Goal: Task Accomplishment & Management: Use online tool/utility

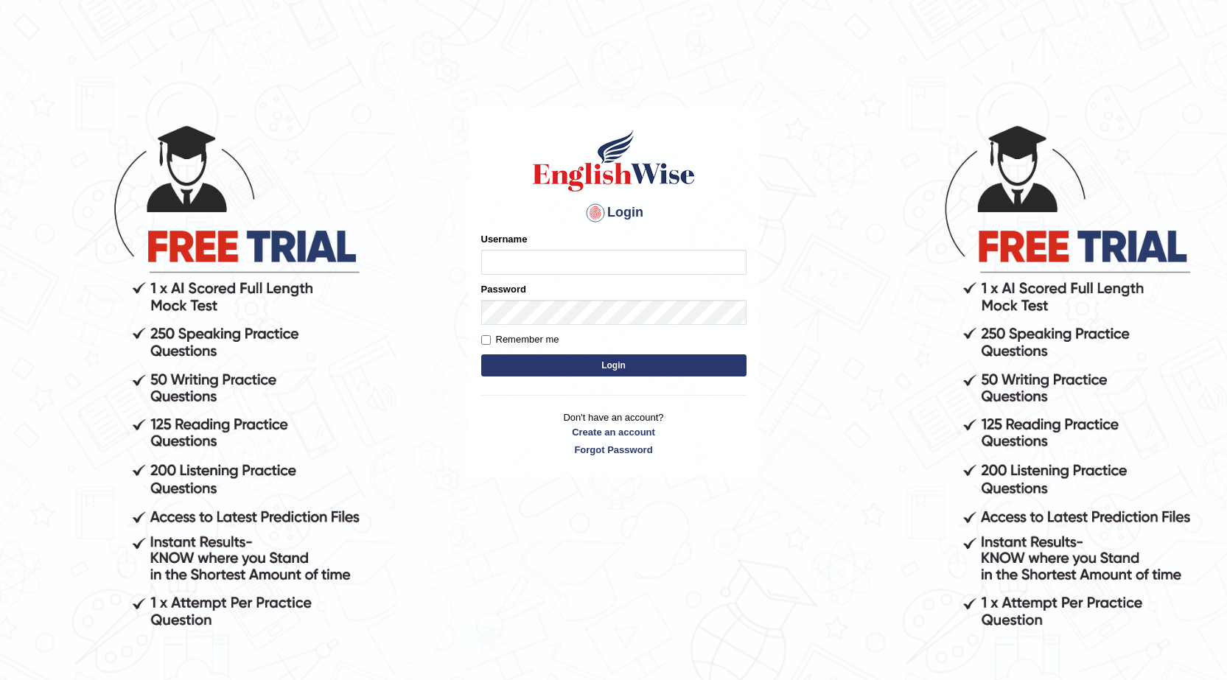
click at [528, 265] on input "Username" at bounding box center [613, 262] width 265 height 25
type input "0423869925"
click at [632, 368] on button "Login" at bounding box center [613, 365] width 265 height 22
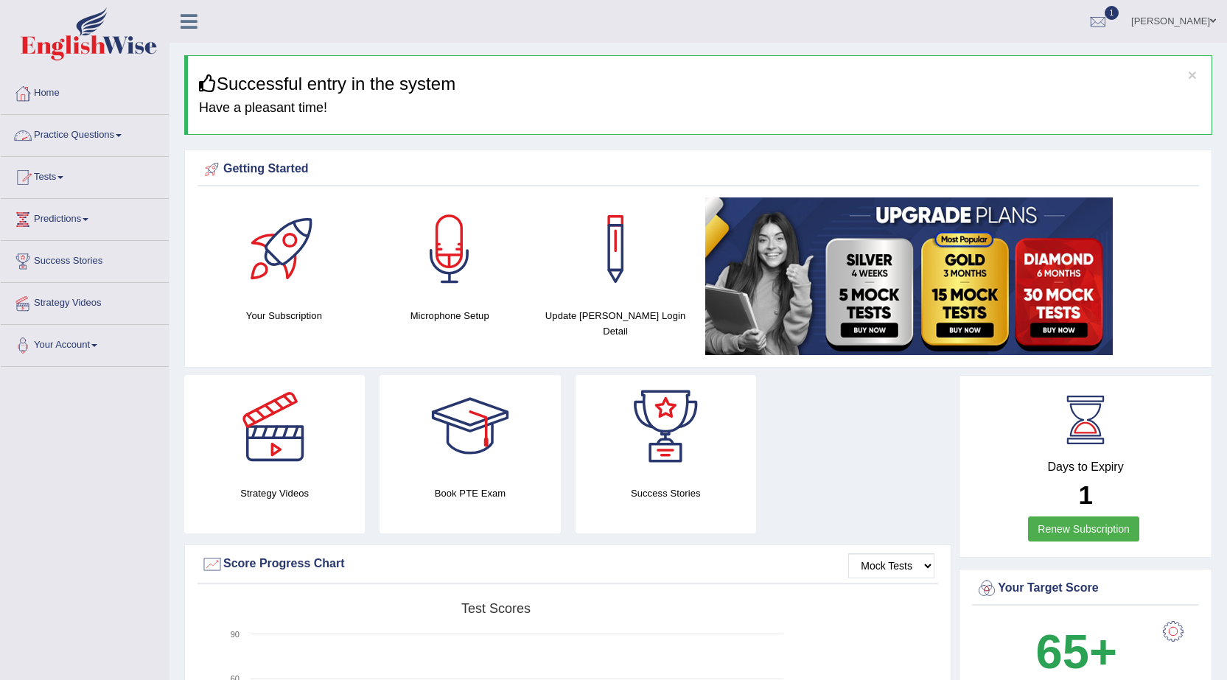
click at [56, 179] on link "Tests" at bounding box center [85, 175] width 168 height 37
click at [69, 232] on link "Take Mock Test" at bounding box center [96, 238] width 138 height 27
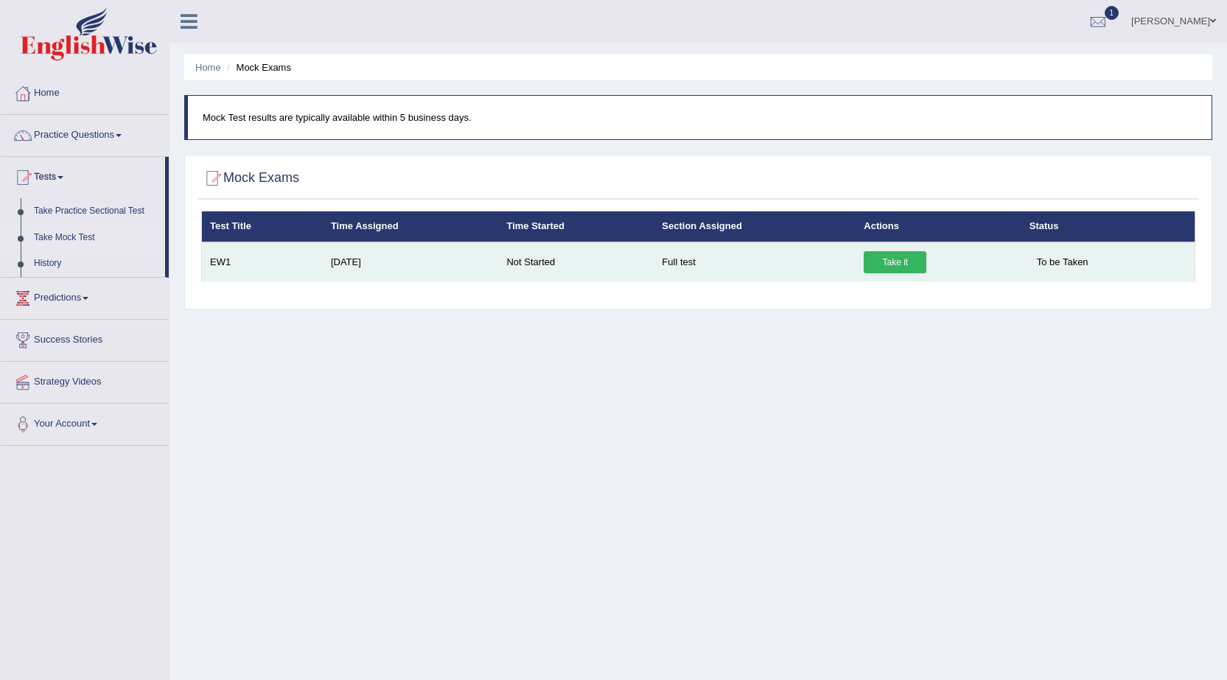
click at [900, 260] on link "Take it" at bounding box center [895, 262] width 63 height 22
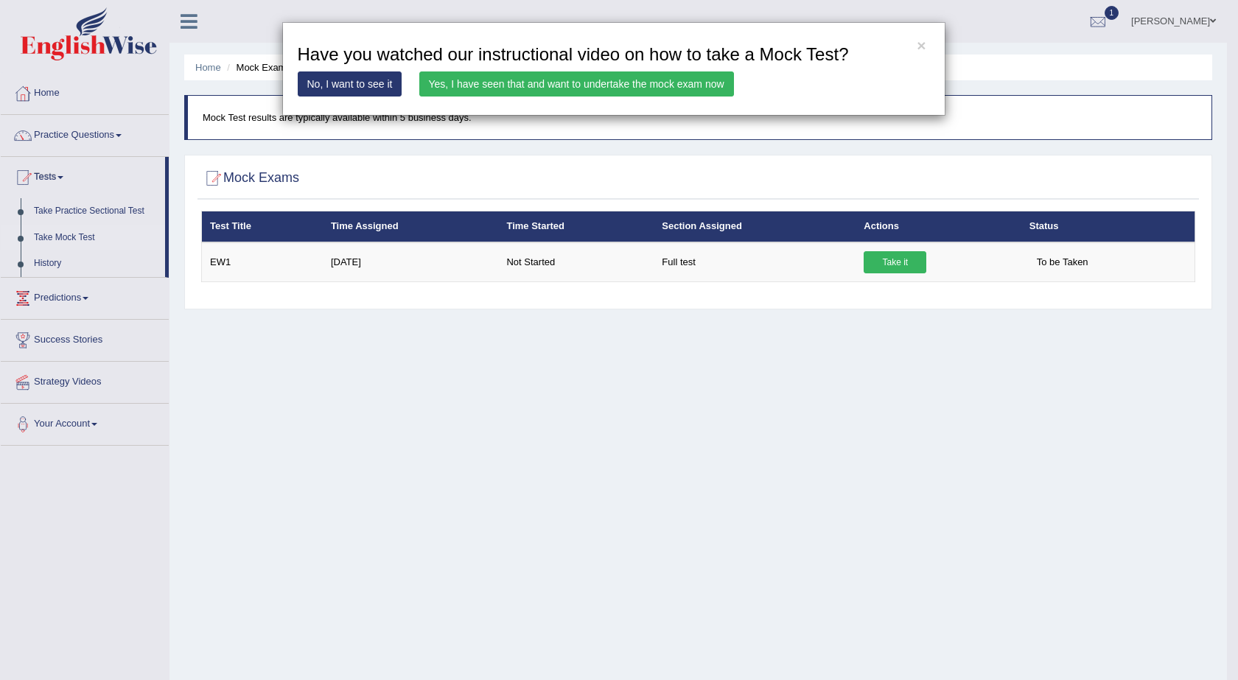
click at [692, 86] on link "Yes, I have seen that and want to undertake the mock exam now" at bounding box center [576, 83] width 315 height 25
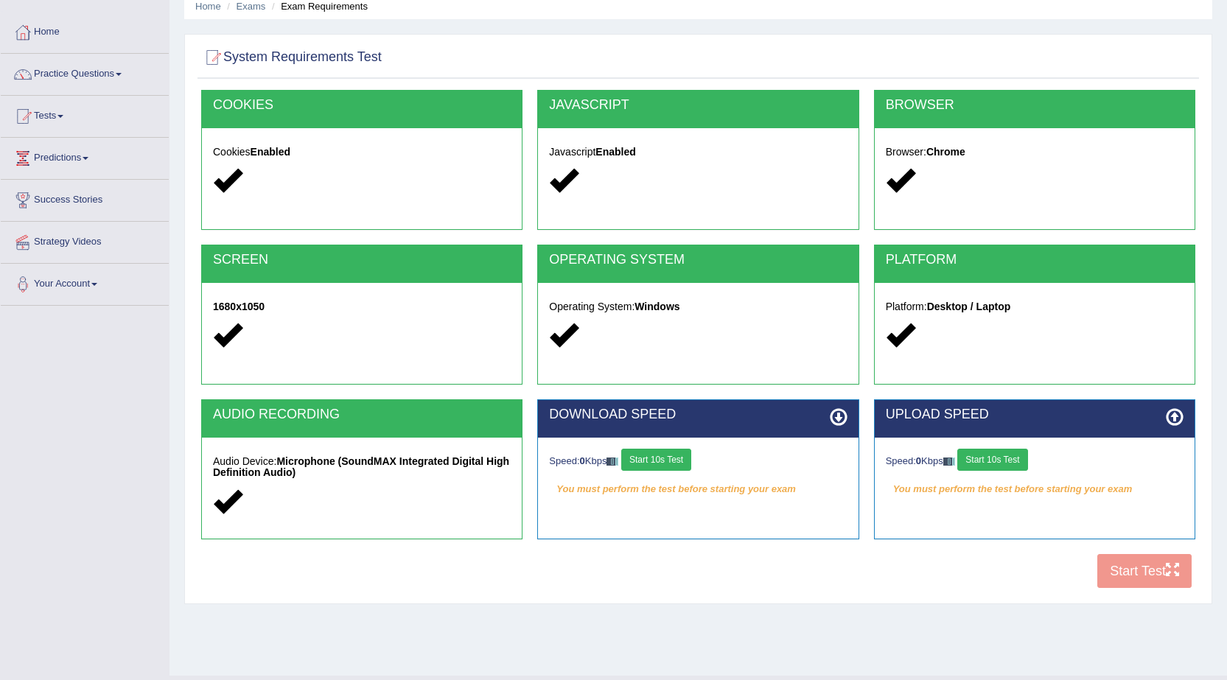
scroll to position [94, 0]
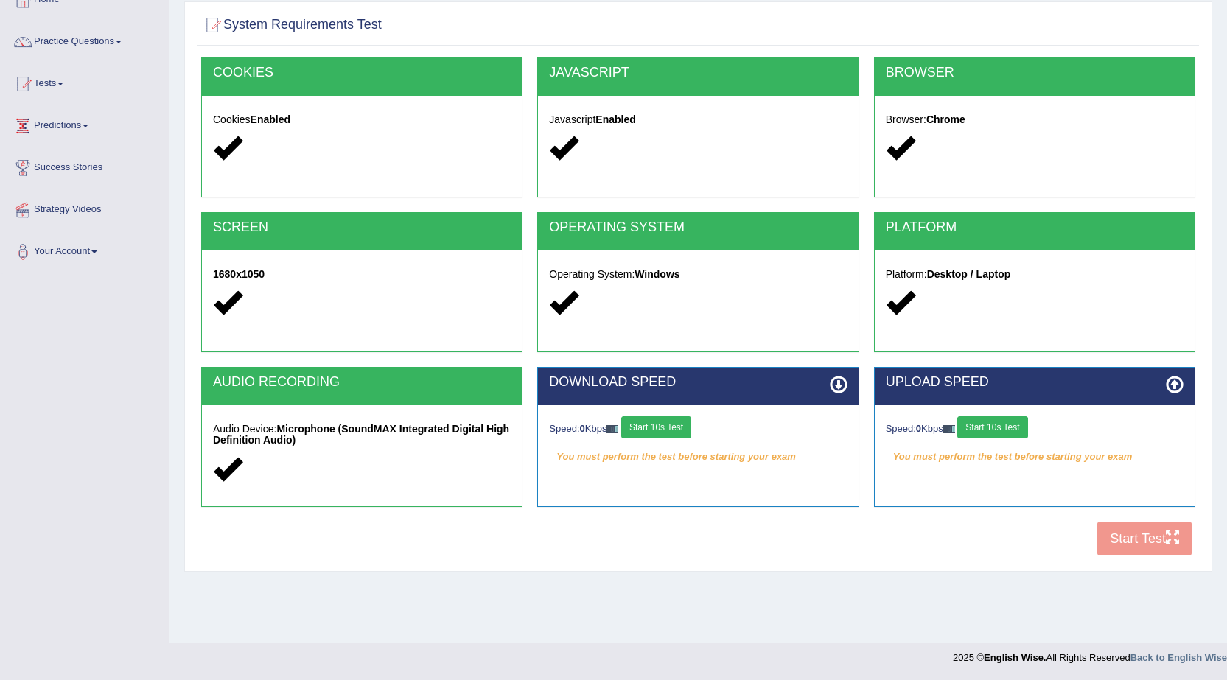
click at [679, 429] on button "Start 10s Test" at bounding box center [656, 427] width 70 height 22
click at [996, 423] on button "Start 10s Test" at bounding box center [992, 427] width 70 height 22
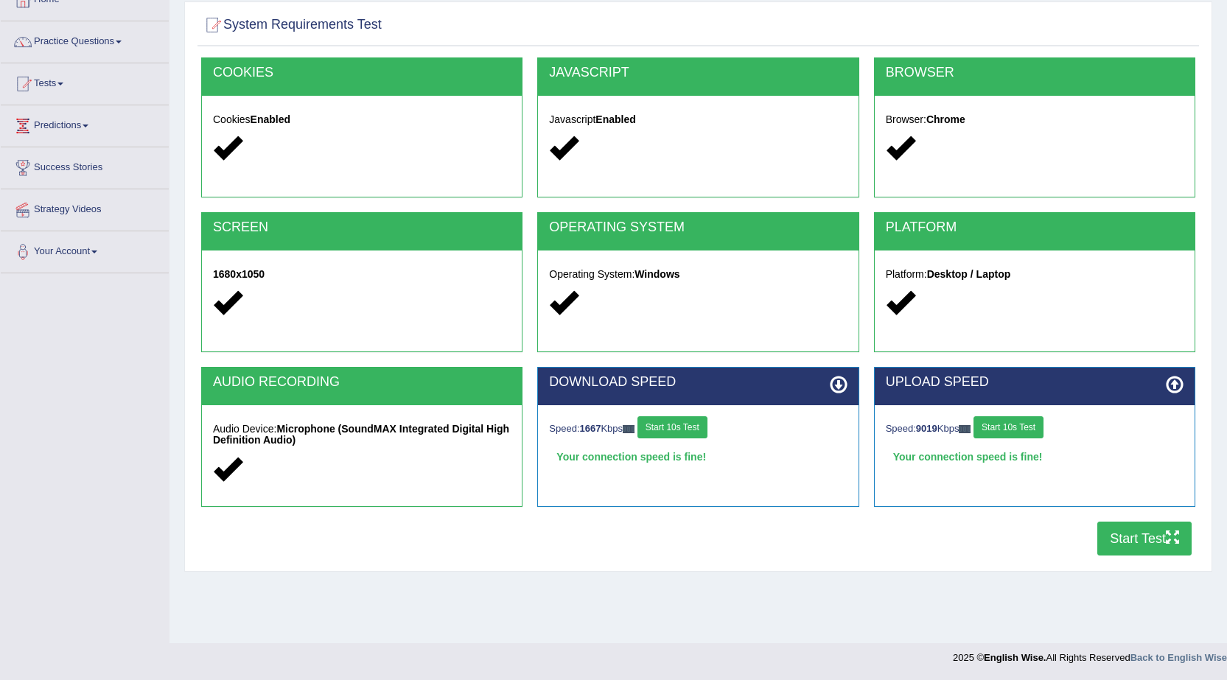
click at [1147, 539] on button "Start Test" at bounding box center [1144, 539] width 94 height 34
